Goal: Find specific page/section: Find specific page/section

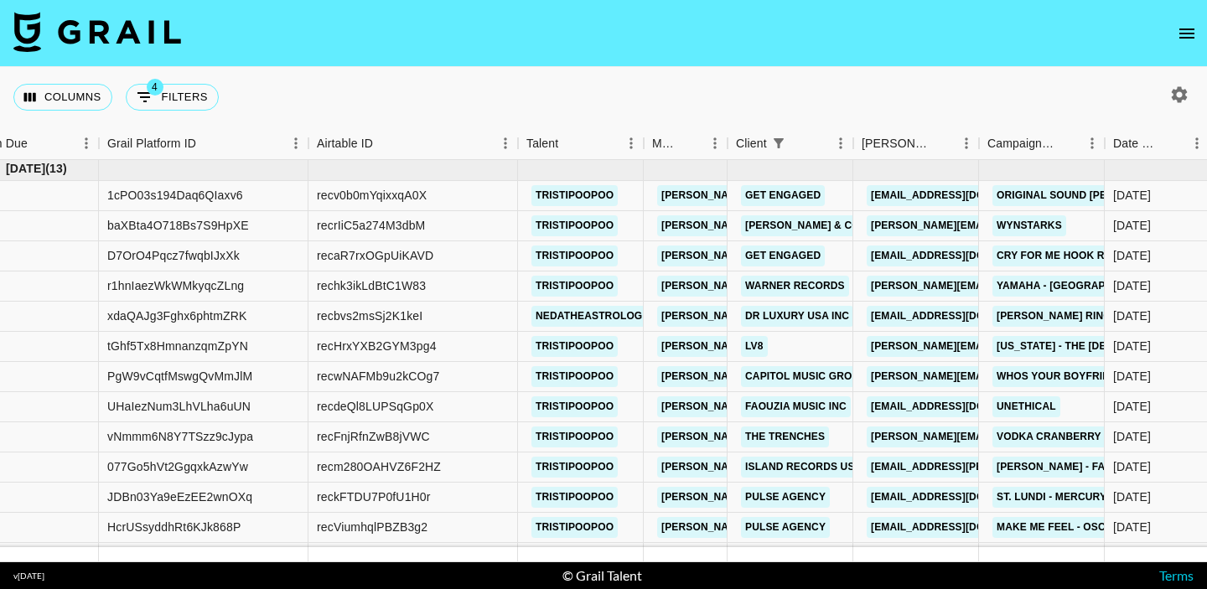
scroll to position [0, 39]
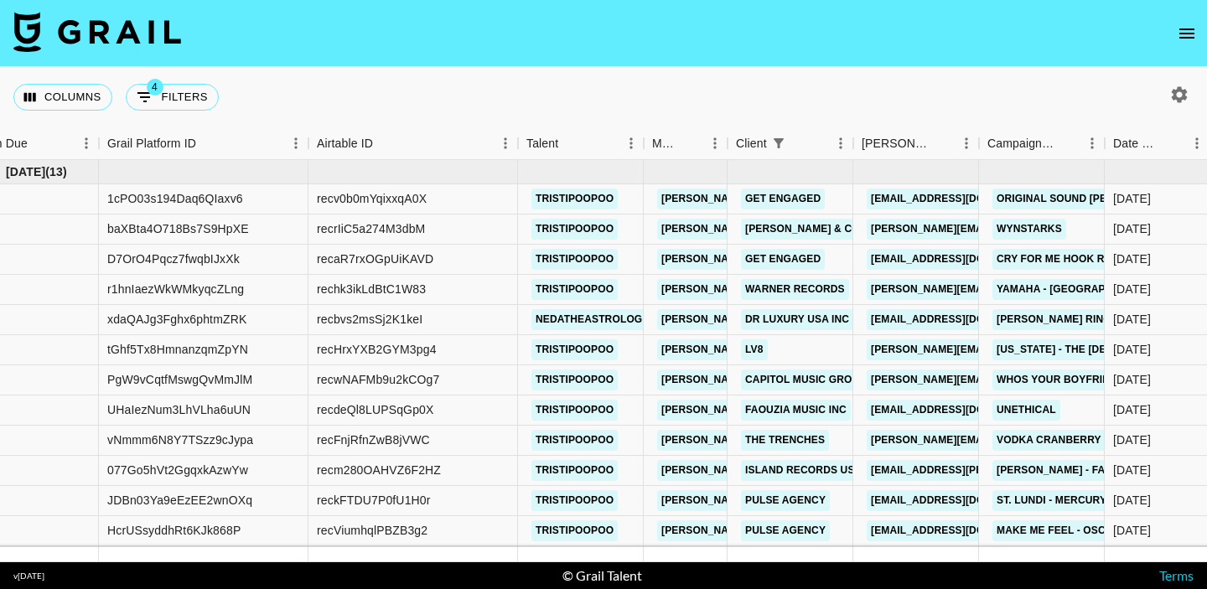
click at [162, 81] on div "Columns 4 Filters + Booking" at bounding box center [119, 97] width 212 height 60
click at [162, 96] on button "4 Filters" at bounding box center [172, 97] width 93 height 27
select select "monthDue2"
select select "not"
select select "May '25"
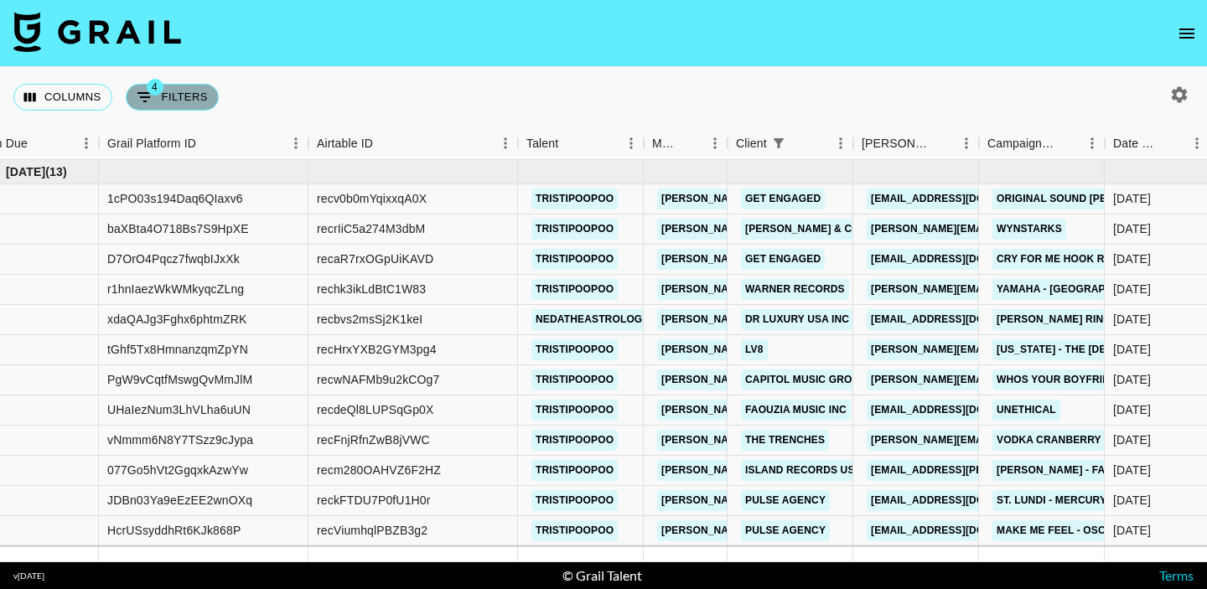
select select "monthDue2"
select select "not"
select select "Jun '25"
select select "clientId"
select select "isNot"
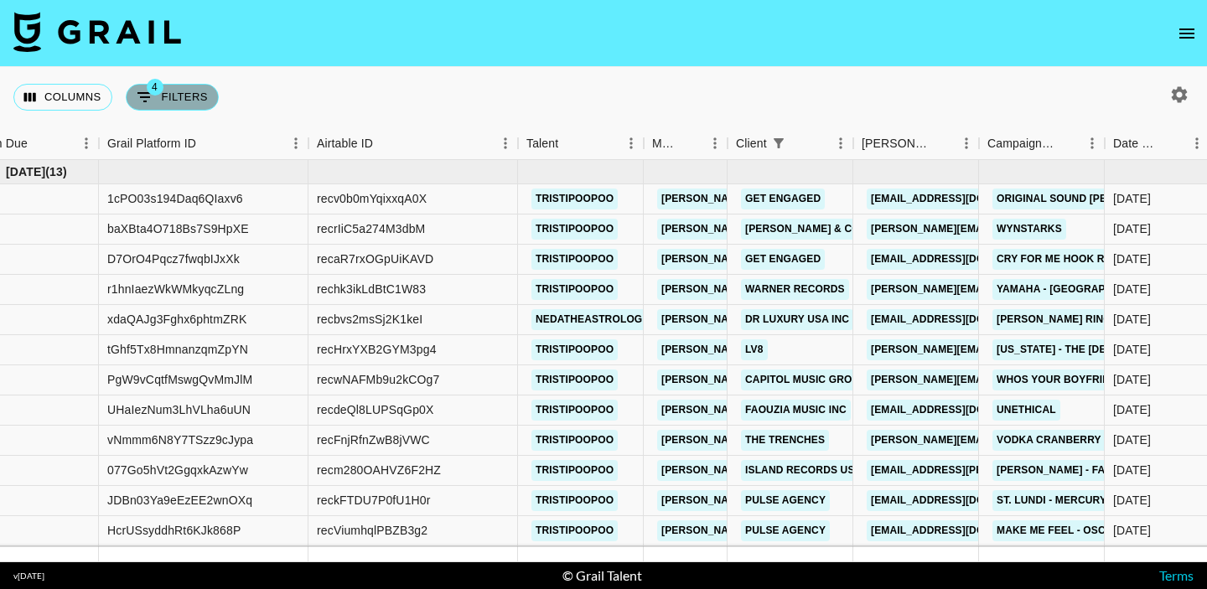
select select "monthDue2"
select select "not"
select select "[DATE]"
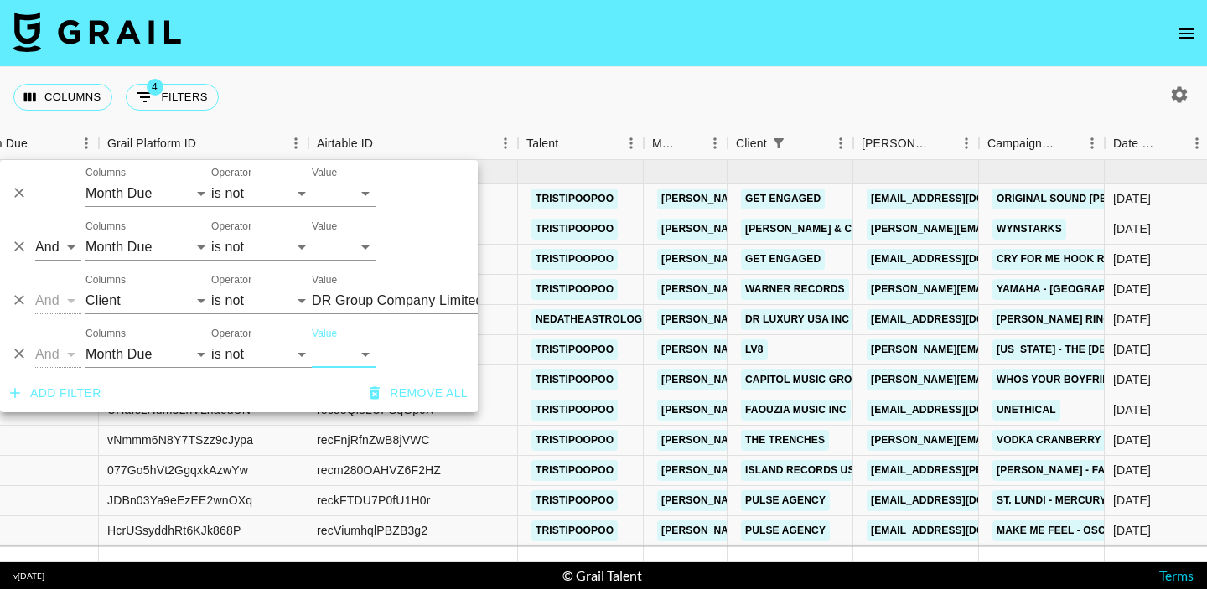
click at [15, 356] on icon "Delete" at bounding box center [19, 353] width 17 height 17
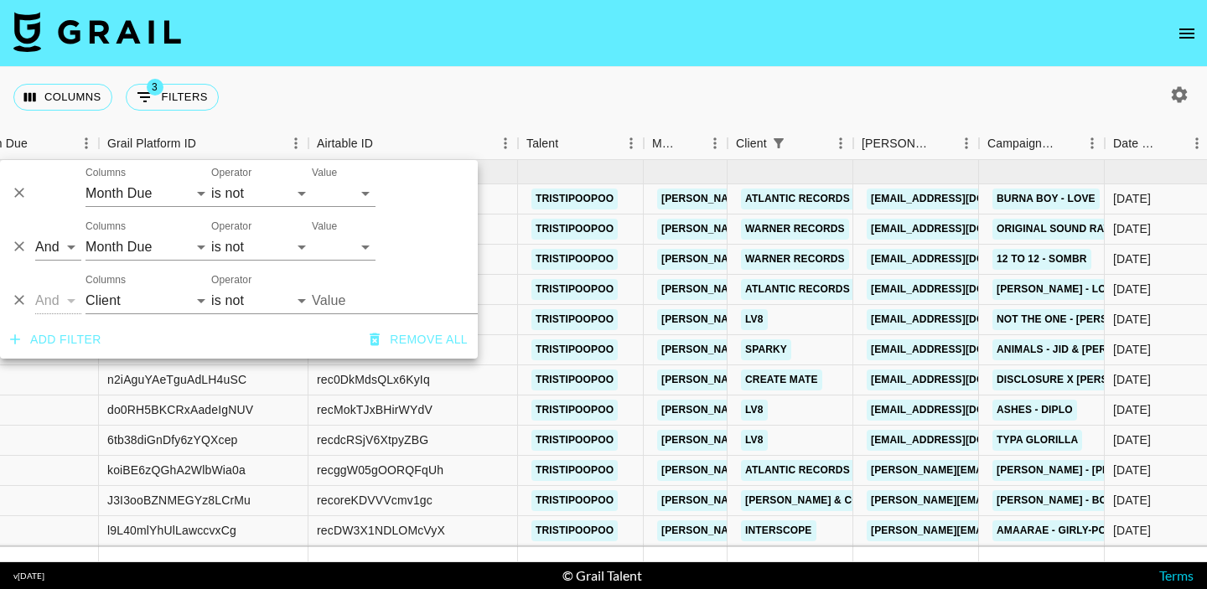
type input "DR Group Company Limited (Darry Ring Hong Kong)"
click at [708, 80] on div "Columns 3 Filters + Booking" at bounding box center [603, 97] width 1207 height 60
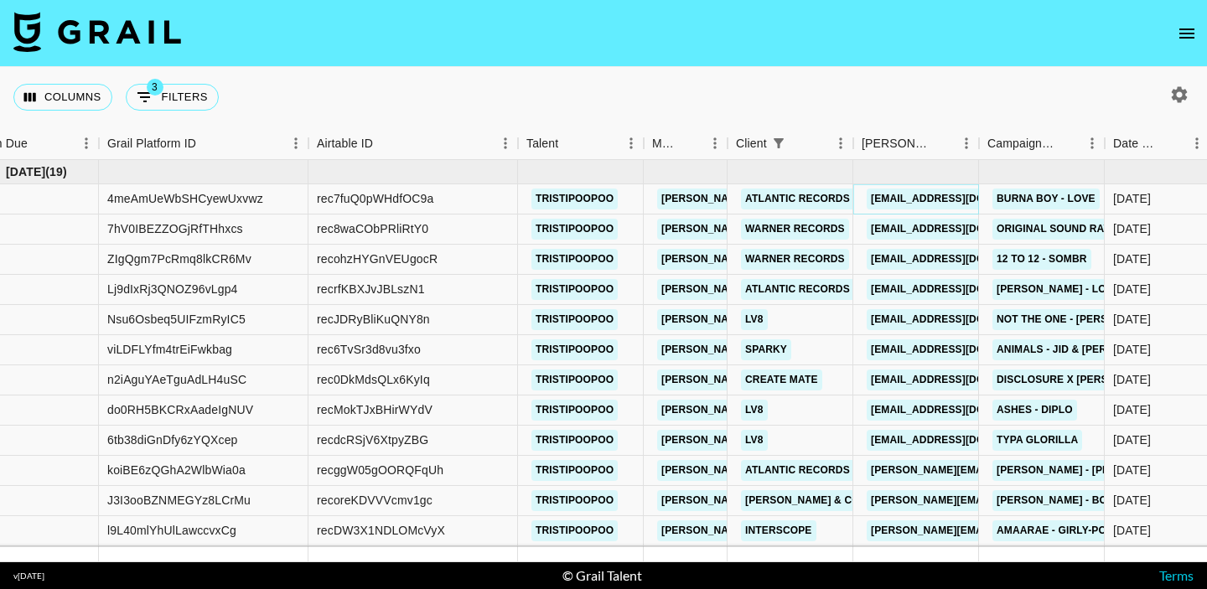
click at [895, 199] on link "[EMAIL_ADDRESS][DOMAIN_NAME]" at bounding box center [961, 199] width 188 height 21
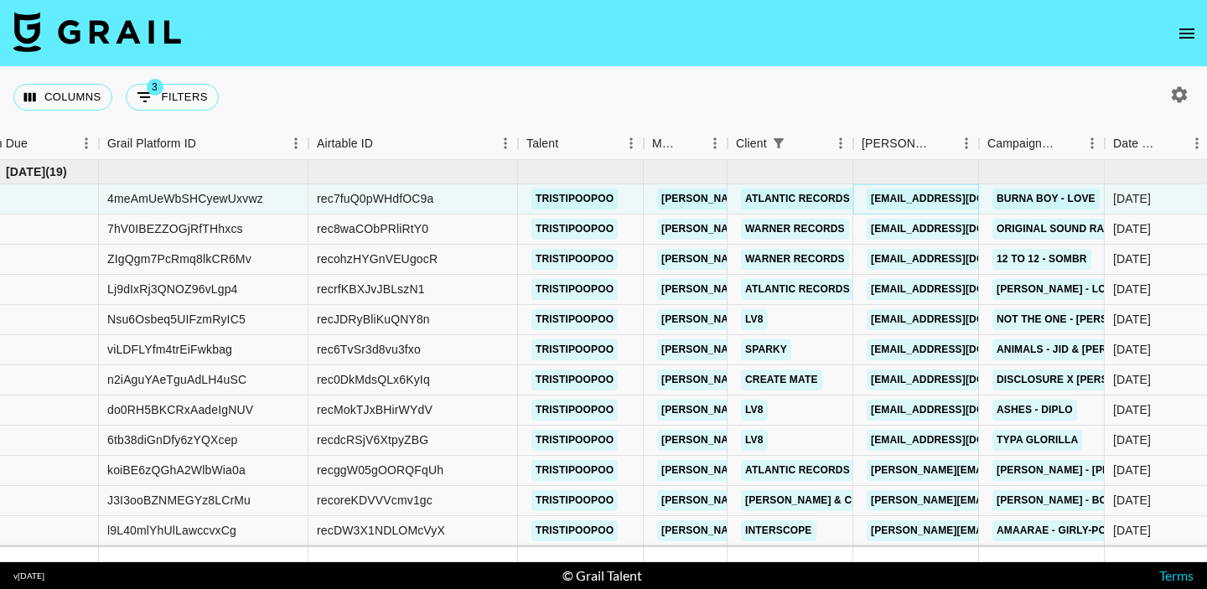
click at [897, 193] on link "[EMAIL_ADDRESS][DOMAIN_NAME]" at bounding box center [961, 199] width 188 height 21
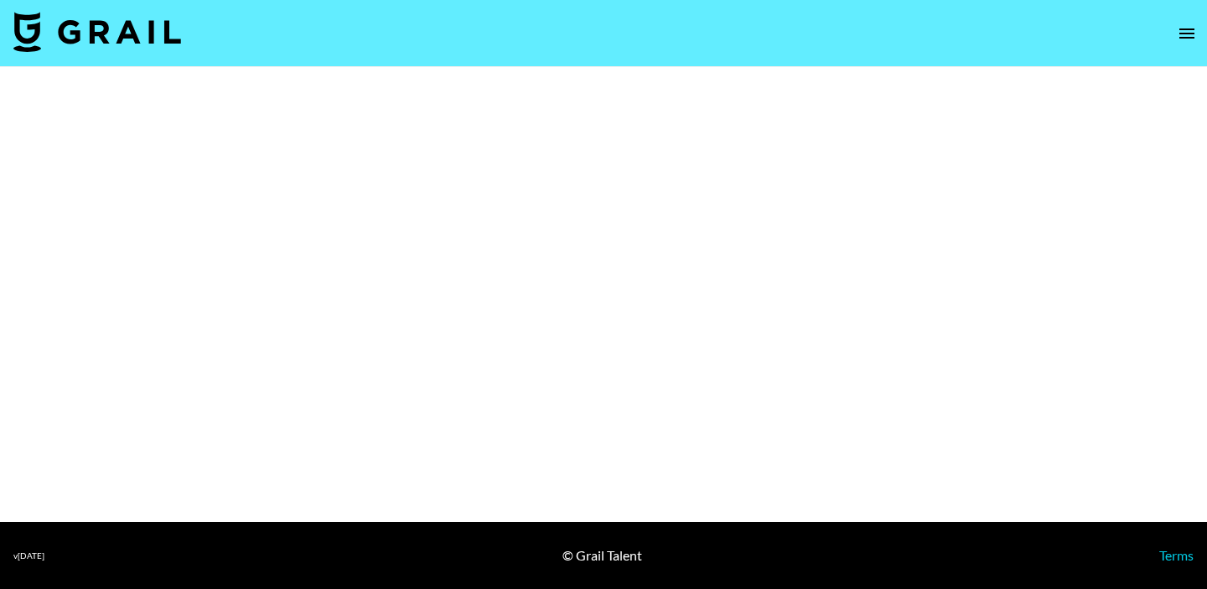
select select "Song"
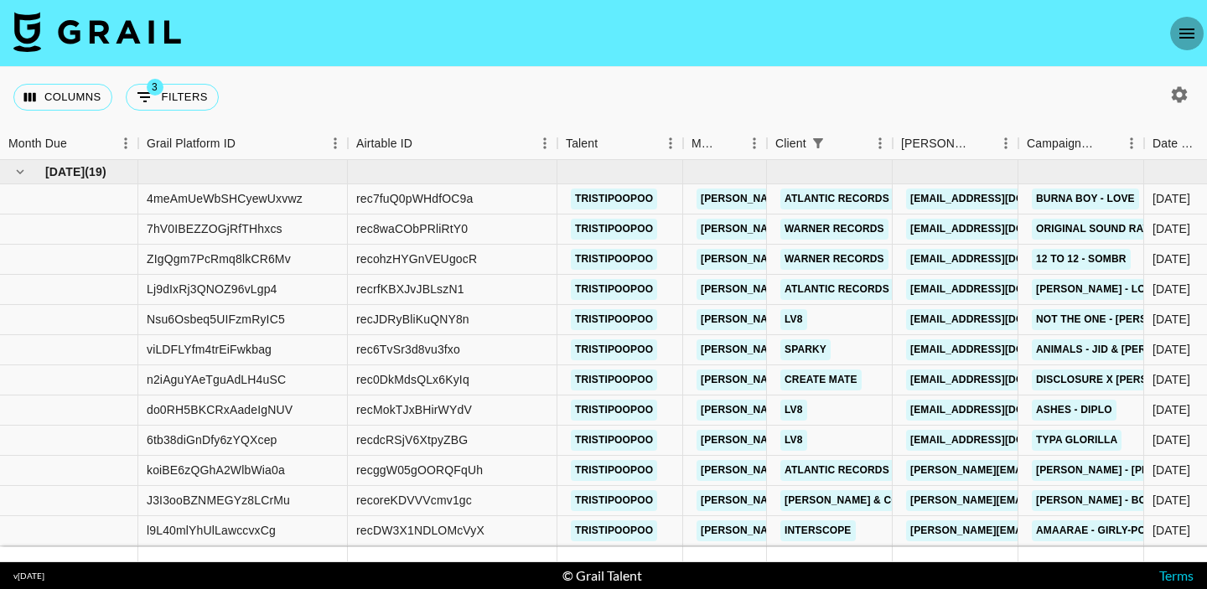
click at [1185, 27] on icon "open drawer" at bounding box center [1187, 33] width 20 height 20
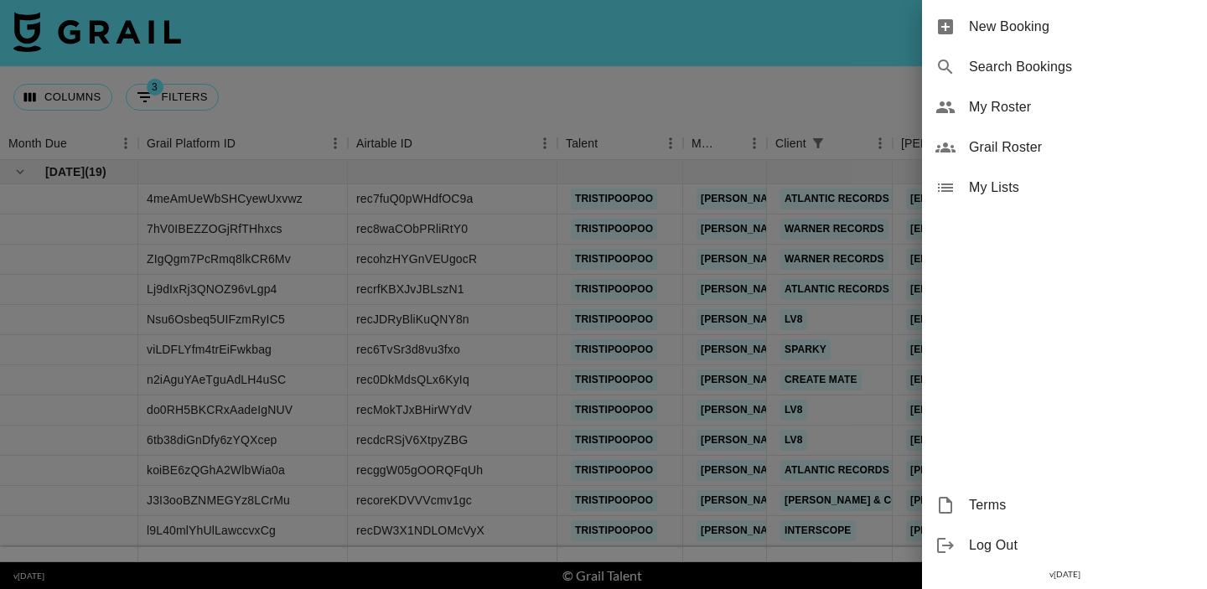
click at [999, 113] on span "My Roster" at bounding box center [1081, 107] width 225 height 20
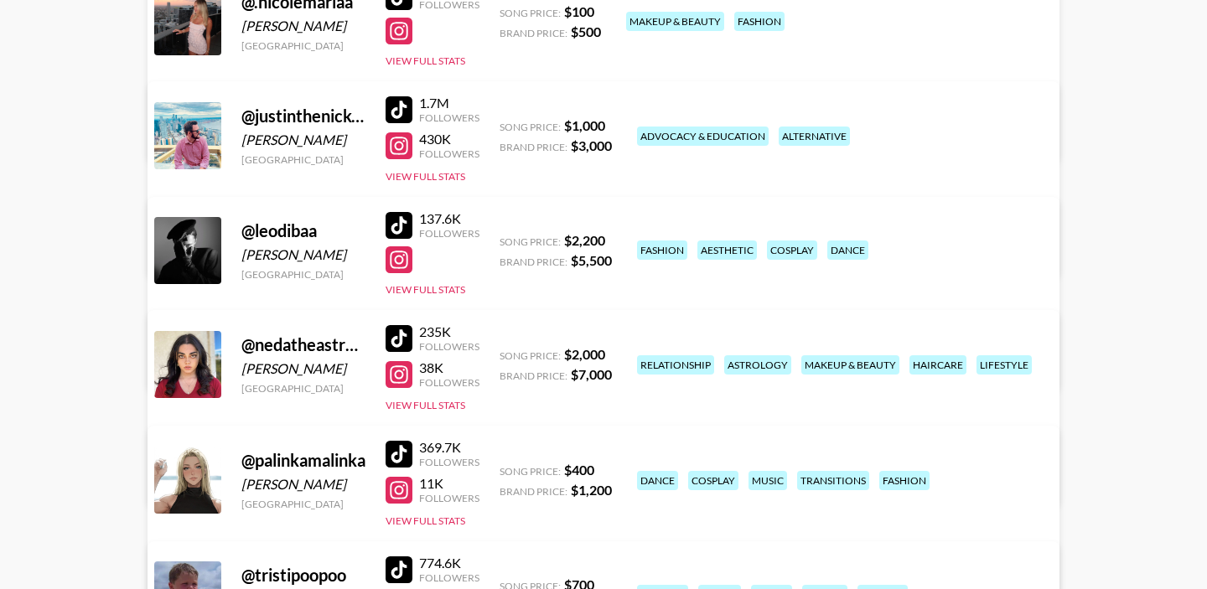
scroll to position [386, 0]
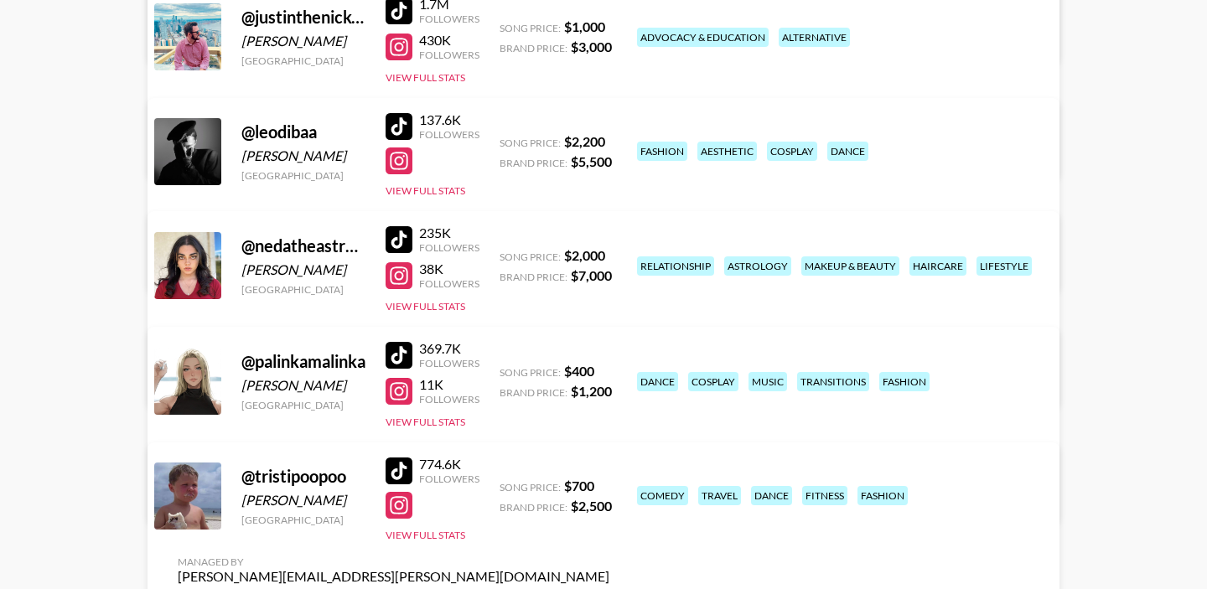
click at [422, 197] on div "137.6K Followers View Full Stats" at bounding box center [433, 151] width 94 height 93
click at [432, 192] on button "View Full Stats" at bounding box center [426, 190] width 80 height 13
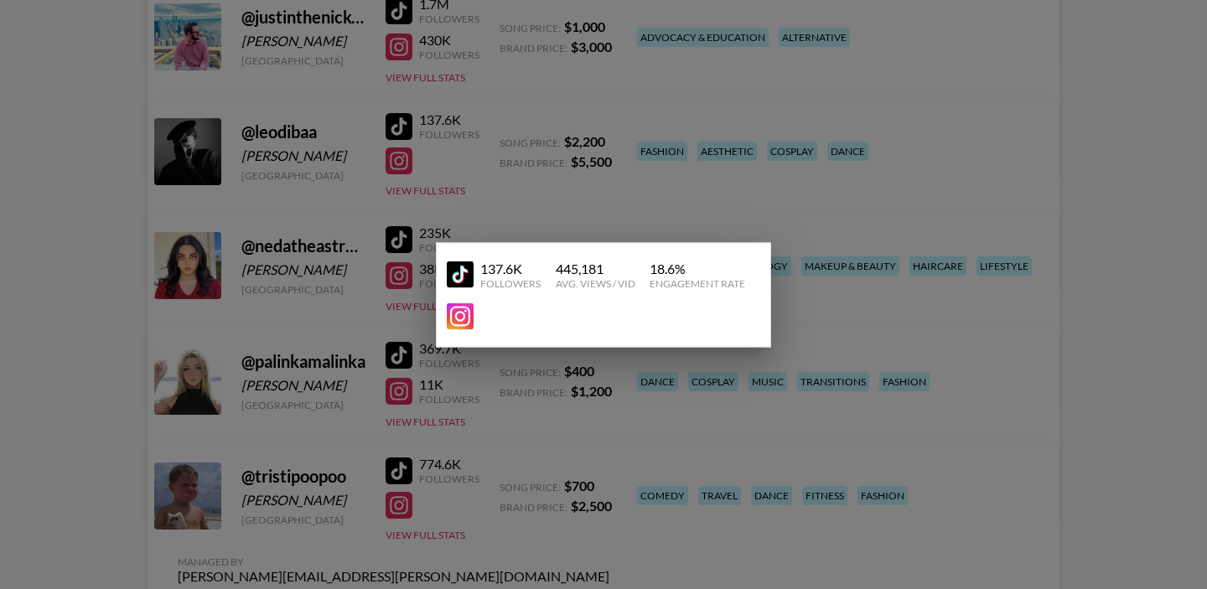
click at [452, 162] on div at bounding box center [603, 294] width 1207 height 589
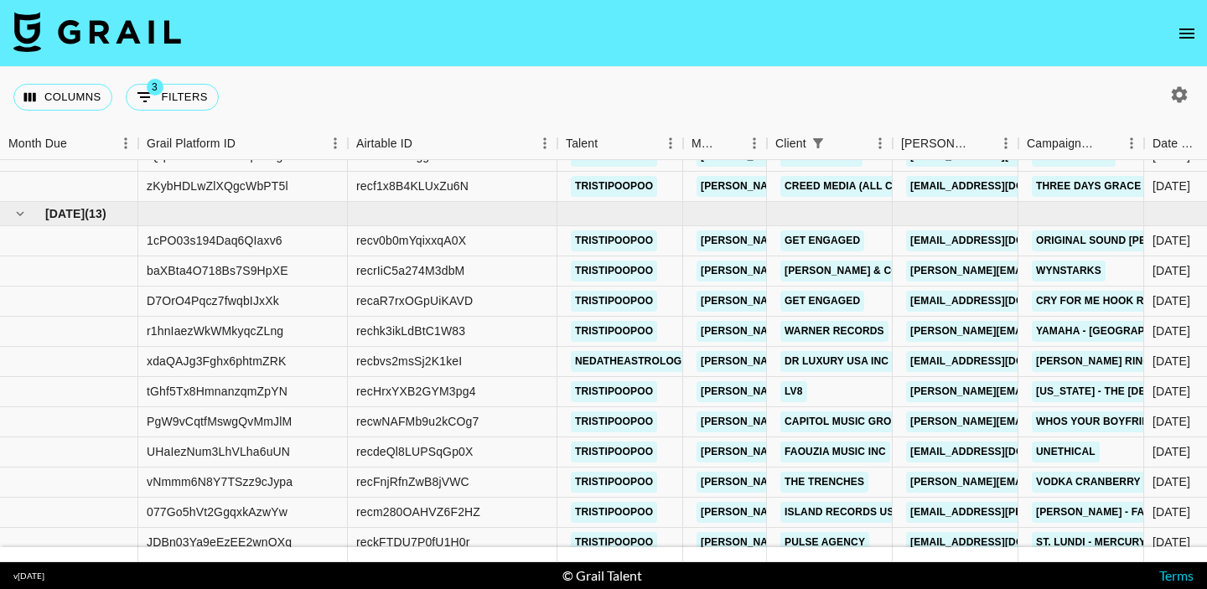
scroll to position [627, 0]
